Goal: Task Accomplishment & Management: Use online tool/utility

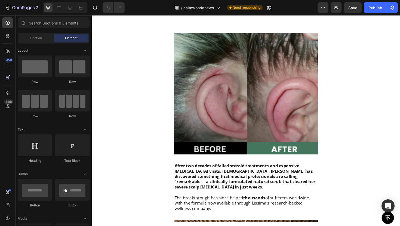
scroll to position [350, 0]
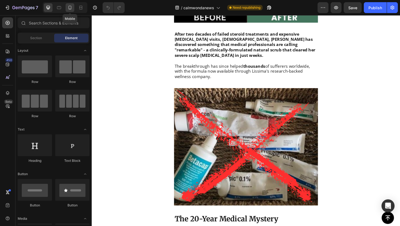
click at [69, 5] on icon at bounding box center [69, 7] width 5 height 5
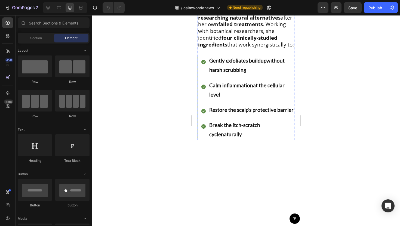
scroll to position [945, 0]
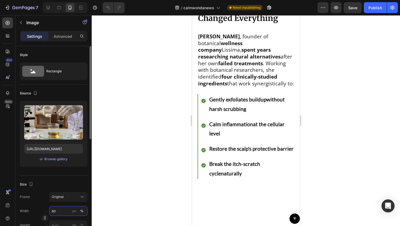
click at [57, 211] on input "60" at bounding box center [68, 211] width 38 height 10
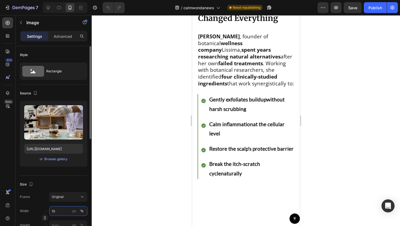
type input "100"
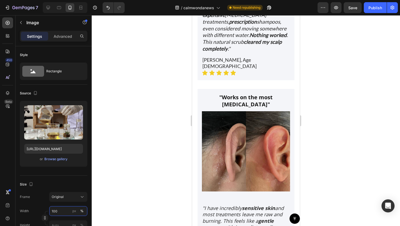
scroll to position [1743, 0]
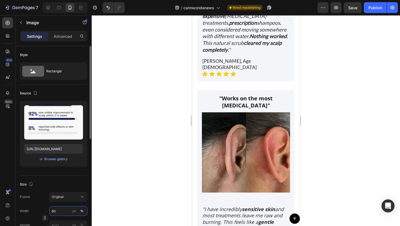
click at [52, 209] on input "60" at bounding box center [68, 211] width 38 height 10
click at [56, 209] on input "60" at bounding box center [68, 211] width 38 height 10
type input "100"
click at [329, 167] on div at bounding box center [246, 120] width 308 height 211
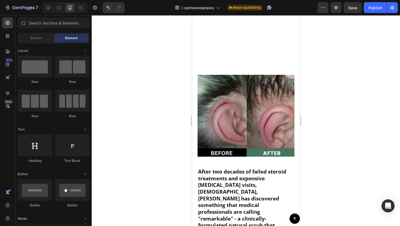
scroll to position [0, 0]
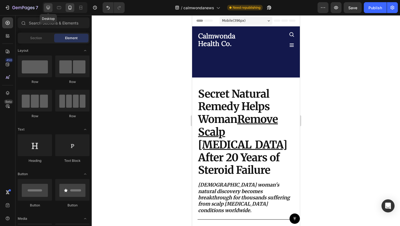
click at [49, 10] on icon at bounding box center [47, 7] width 5 height 5
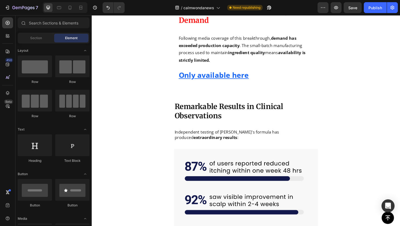
scroll to position [1470, 0]
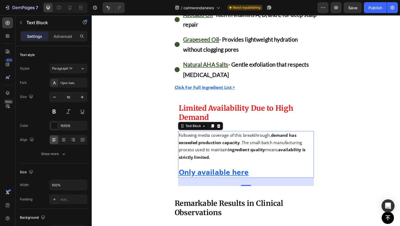
click at [224, 186] on u "Only available here" at bounding box center [221, 181] width 74 height 10
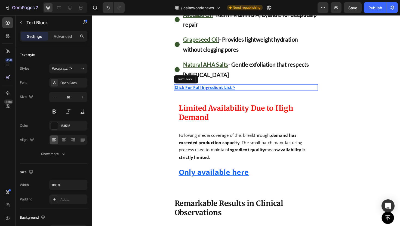
click at [222, 92] on u "Click For Full Ingredient List >" at bounding box center [211, 92] width 64 height 6
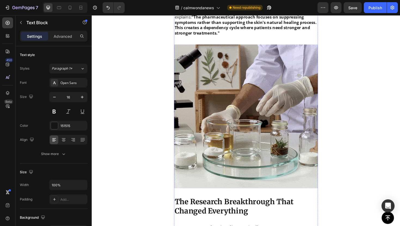
scroll to position [543, 0]
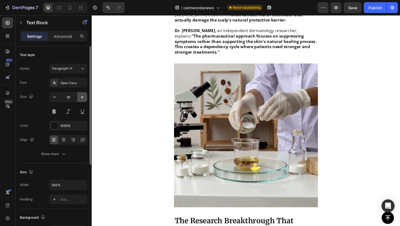
click at [82, 96] on icon "button" at bounding box center [82, 97] width 3 height 3
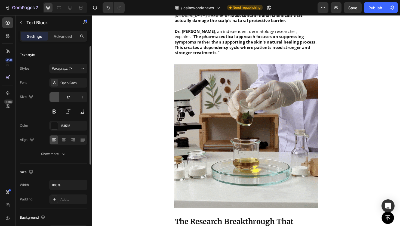
click at [52, 97] on icon "button" at bounding box center [54, 96] width 5 height 5
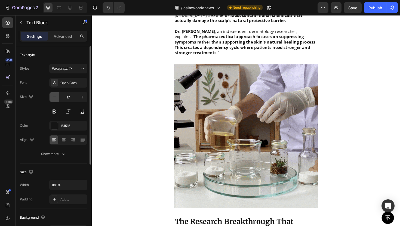
type input "16"
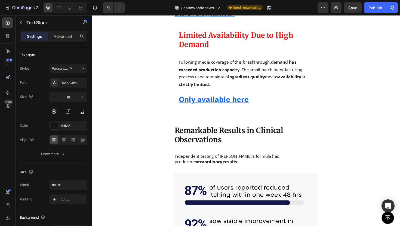
scroll to position [1435, 0]
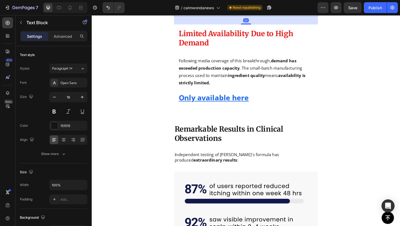
click at [199, 16] on u "Click For Full Ingredient List >" at bounding box center [211, 13] width 64 height 6
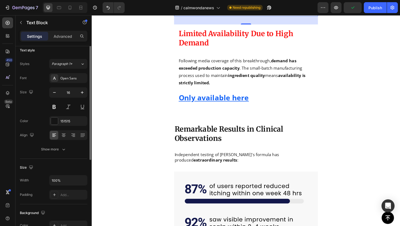
scroll to position [0, 0]
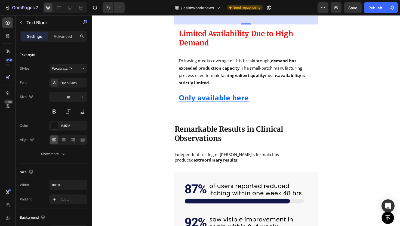
click at [243, 16] on u "Click For Full Ingredient List >" at bounding box center [211, 13] width 64 height 6
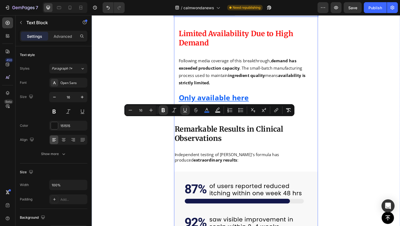
drag, startPoint x: 243, startPoint y: 126, endPoint x: 188, endPoint y: 123, distance: 55.6
click at [277, 107] on button "link" at bounding box center [276, 110] width 10 height 10
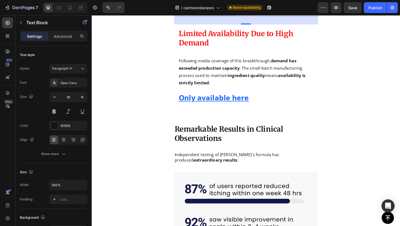
click at [239, 16] on u "Click For Full Ingredient List >" at bounding box center [211, 13] width 64 height 6
drag, startPoint x: 246, startPoint y: 127, endPoint x: 179, endPoint y: 126, distance: 67.3
click at [179, 16] on div "Click For Full Ingredient List >" at bounding box center [255, 13] width 152 height 7
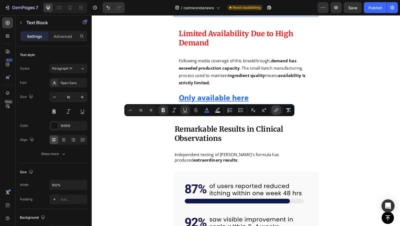
click at [275, 110] on icon "Editor contextual toolbar" at bounding box center [276, 110] width 5 height 5
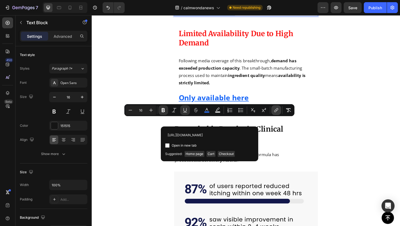
scroll to position [0, 25]
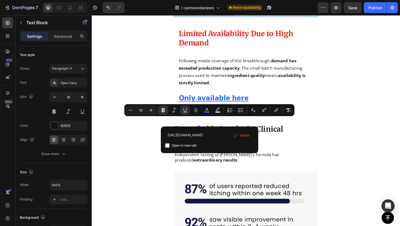
type input "[URL][DOMAIN_NAME]"
click at [195, 147] on span "Open in new tab" at bounding box center [184, 145] width 25 height 7
checkbox input "true"
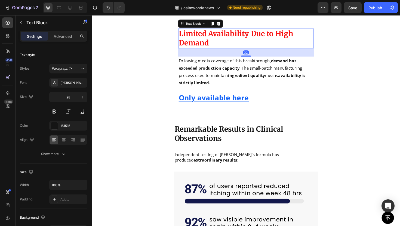
click at [281, 50] on p "Limited Availability Due to High Demand" at bounding box center [255, 40] width 143 height 20
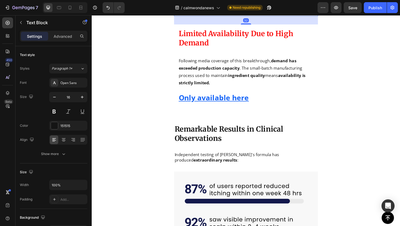
click at [229, 16] on u "Click For Full Ingredient List >" at bounding box center [211, 13] width 64 height 6
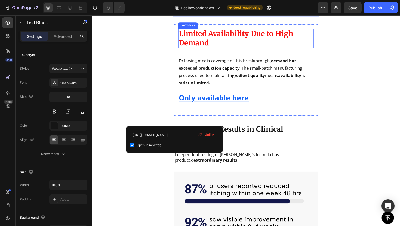
click at [247, 50] on span "Limited Availability Due to High Demand" at bounding box center [244, 40] width 121 height 20
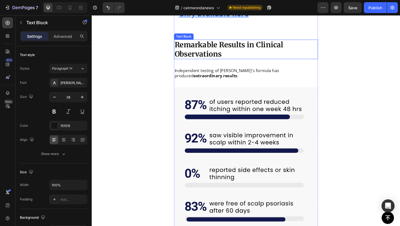
scroll to position [1534, 0]
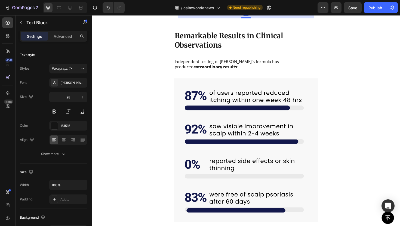
click at [234, 9] on u "Only available here" at bounding box center [221, 4] width 74 height 10
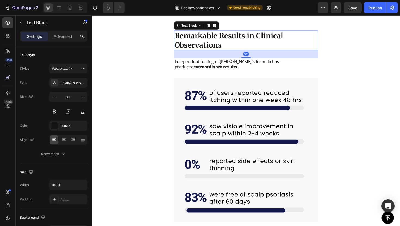
click at [235, 52] on p "Remarkable Results in Clinical Observations" at bounding box center [254, 42] width 151 height 20
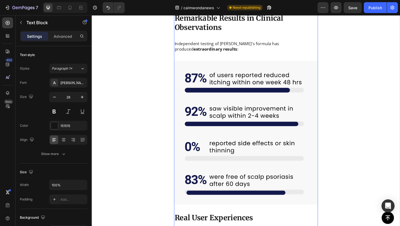
scroll to position [1537, 0]
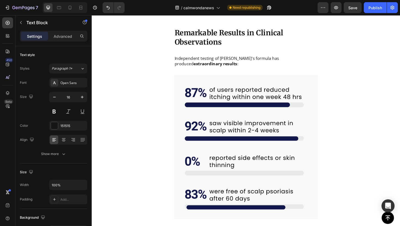
click at [221, 6] on u "Only available here" at bounding box center [221, 0] width 74 height 10
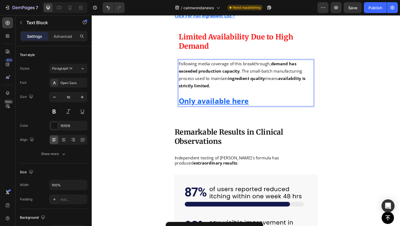
scroll to position [1425, 0]
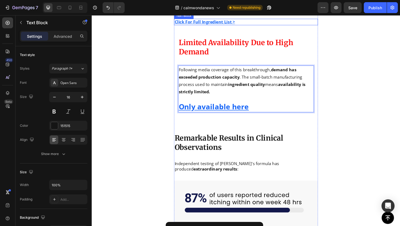
click at [216, 25] on u "Click For Full Ingredient List >" at bounding box center [211, 22] width 64 height 6
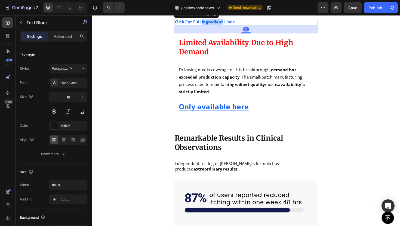
click at [216, 25] on u "Click For Full Ingredient List >" at bounding box center [211, 22] width 64 height 6
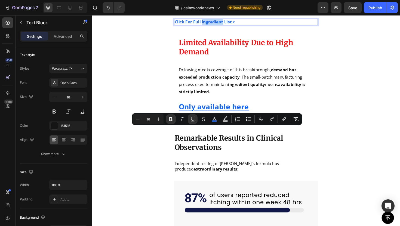
click at [216, 25] on u "Click For Full Ingredient List >" at bounding box center [211, 22] width 64 height 6
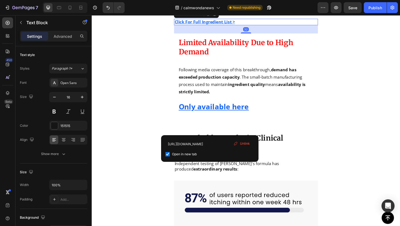
click at [209, 139] on div "[URL][DOMAIN_NAME] Open in new tab Unlink" at bounding box center [209, 148] width 97 height 27
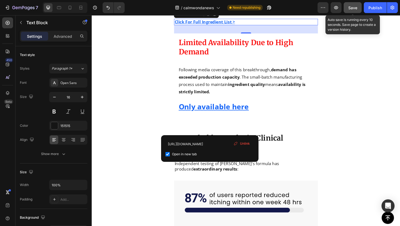
click at [349, 9] on span "Save" at bounding box center [353, 7] width 9 height 5
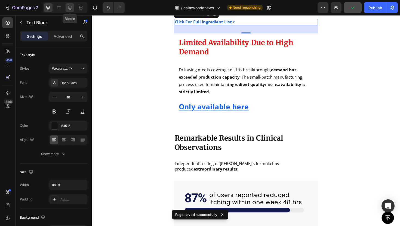
click at [70, 5] on icon at bounding box center [69, 7] width 5 height 5
type input "19"
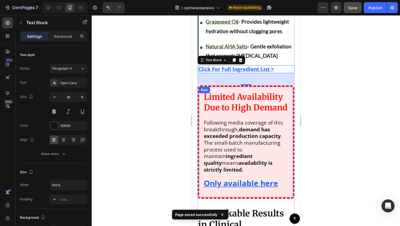
scroll to position [1487, 0]
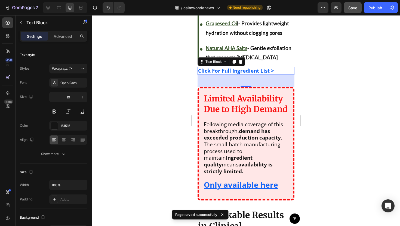
click at [268, 75] on div "32" at bounding box center [245, 81] width 97 height 12
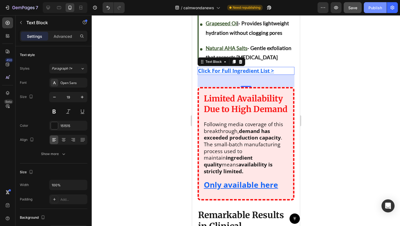
click at [365, 7] on button "Publish" at bounding box center [375, 7] width 23 height 11
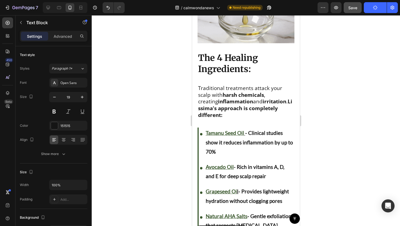
scroll to position [982, 0]
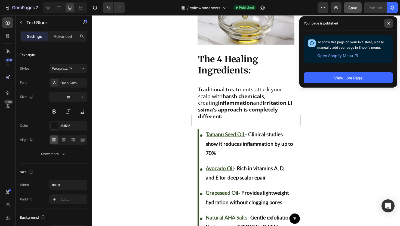
click at [387, 22] on span at bounding box center [388, 23] width 9 height 9
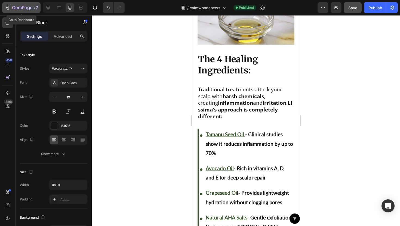
click at [11, 9] on div "7" at bounding box center [21, 7] width 33 height 7
